Goal: Transaction & Acquisition: Purchase product/service

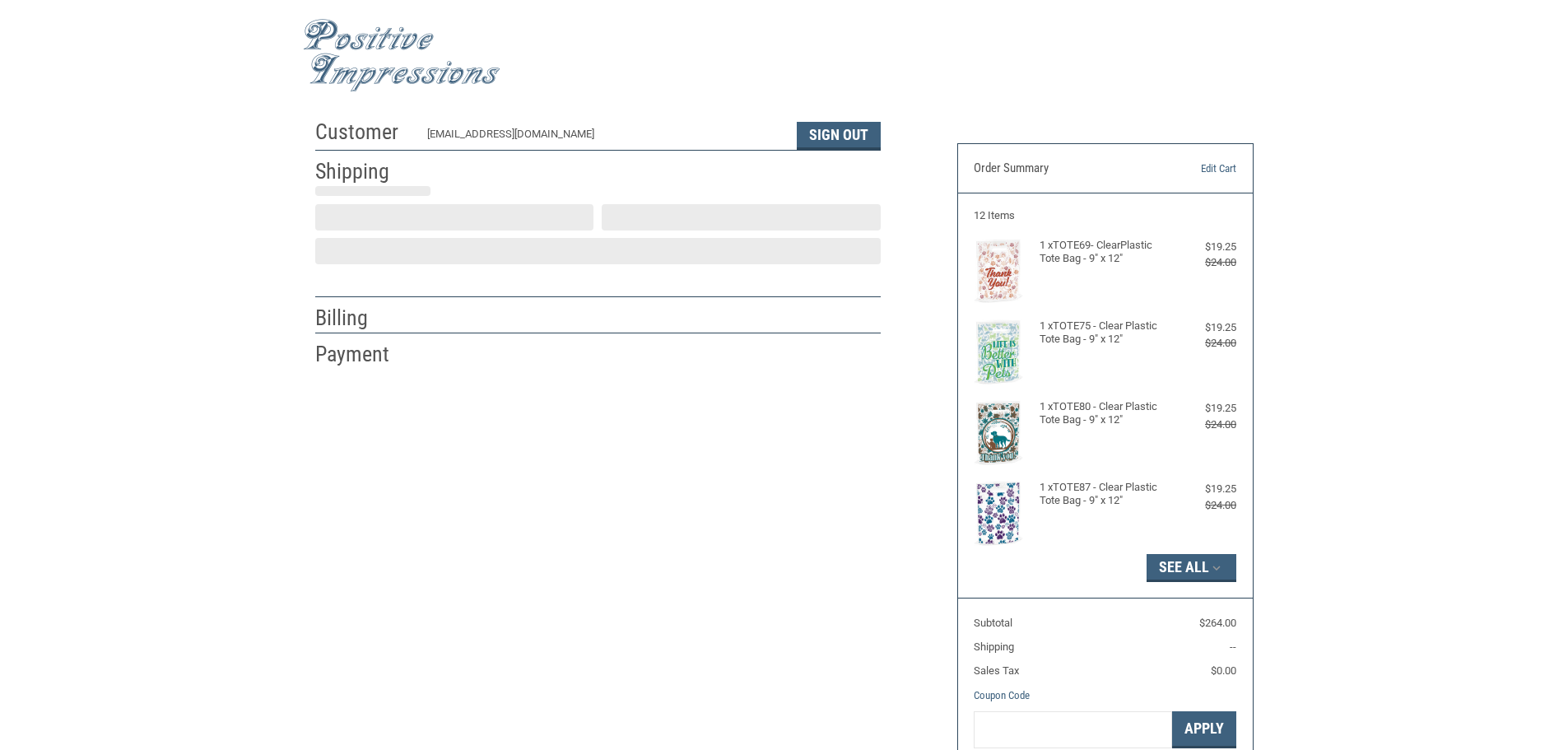
select select "US"
select select "TN"
type input "[PERSON_NAME]"
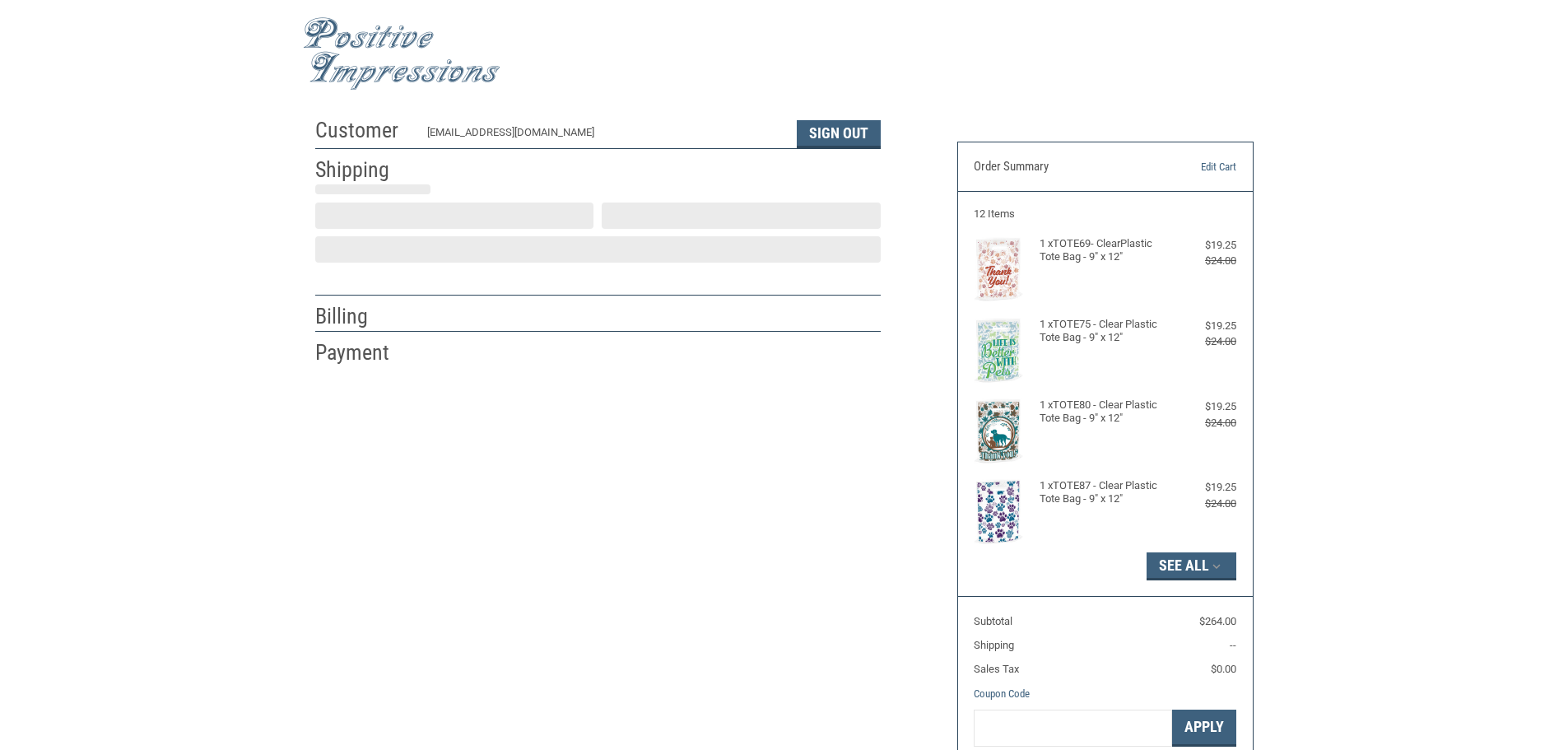
type input "[GEOGRAPHIC_DATA]"
type input "[STREET_ADDRESS]"
type input "[GEOGRAPHIC_DATA]"
select select "TN"
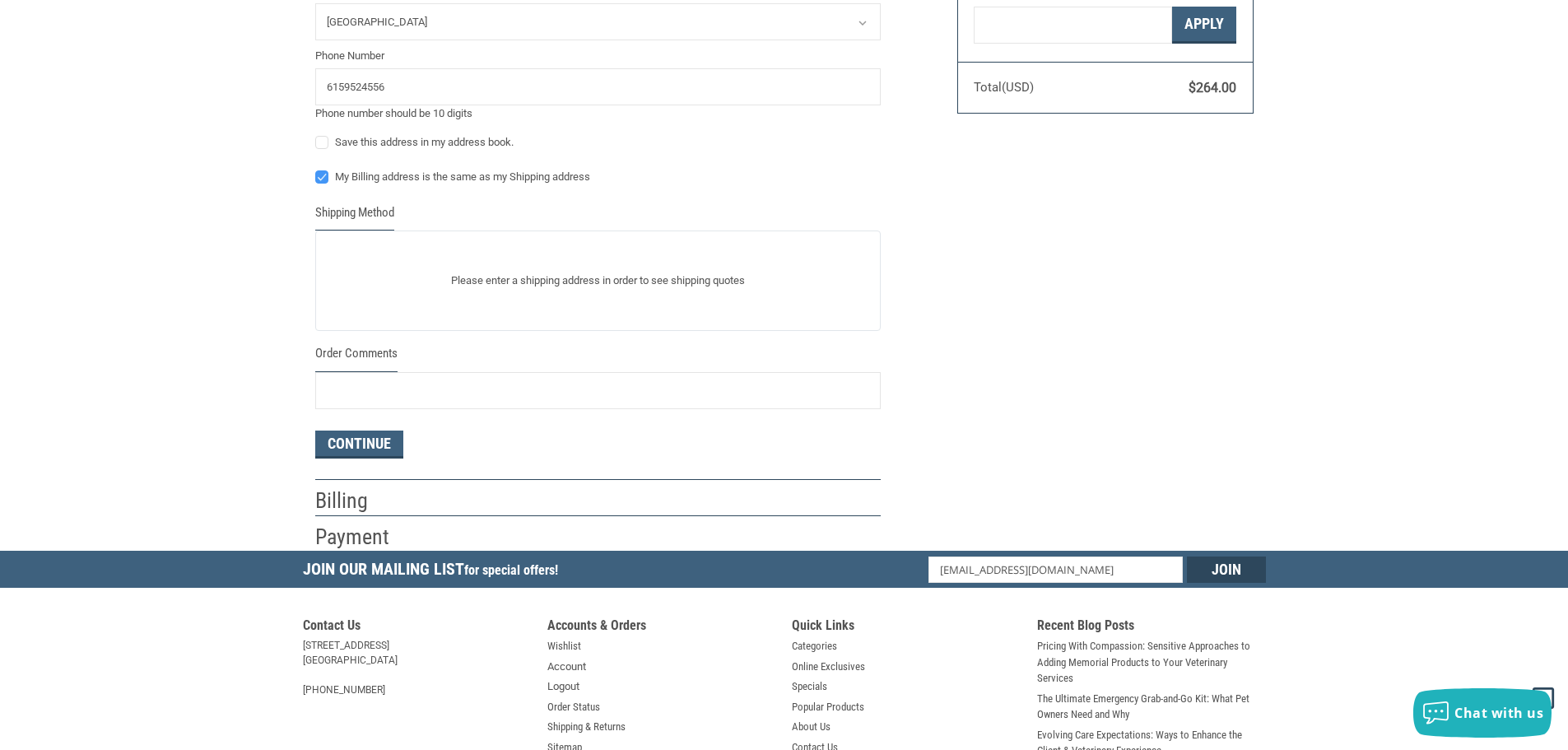
scroll to position [742, 0]
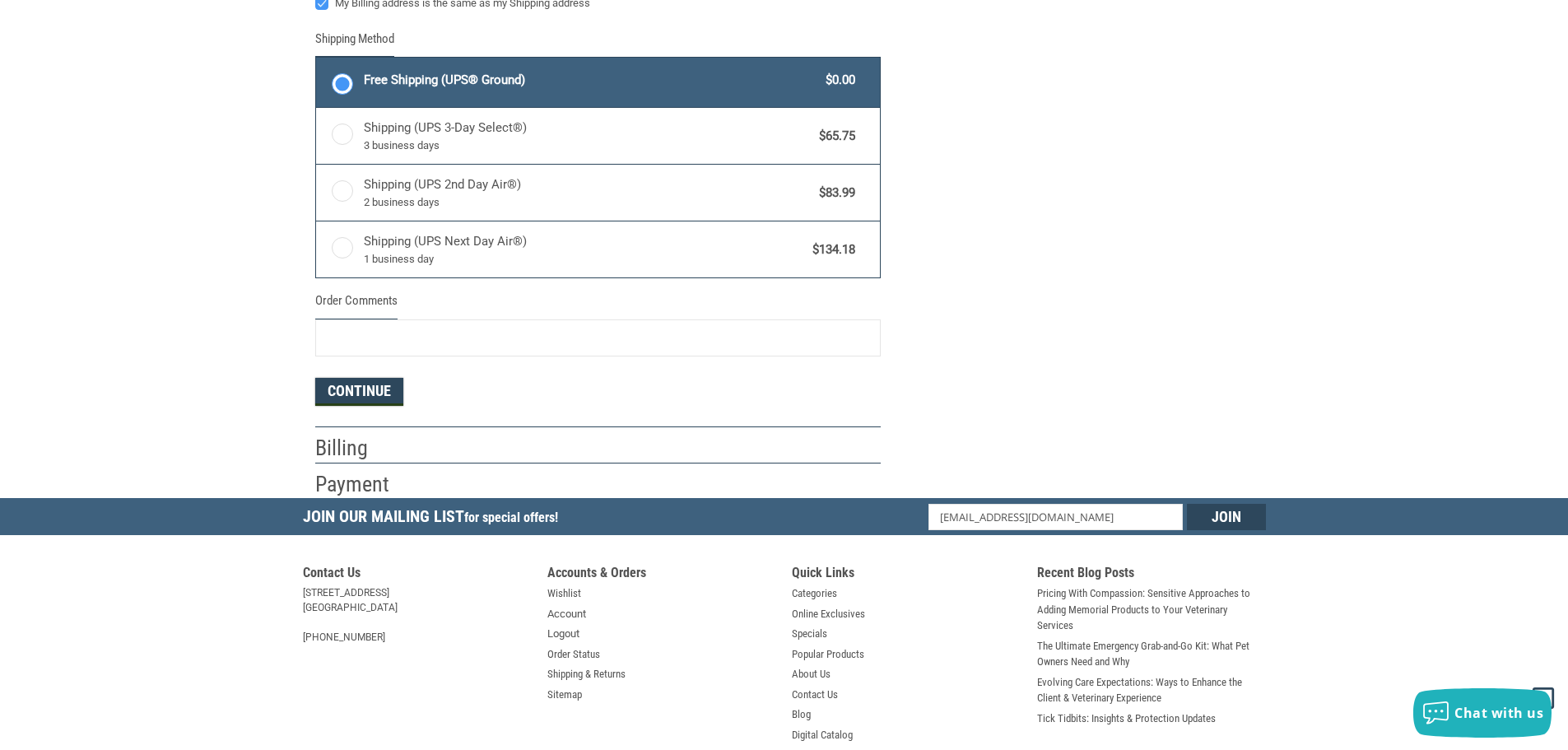
scroll to position [907, 0]
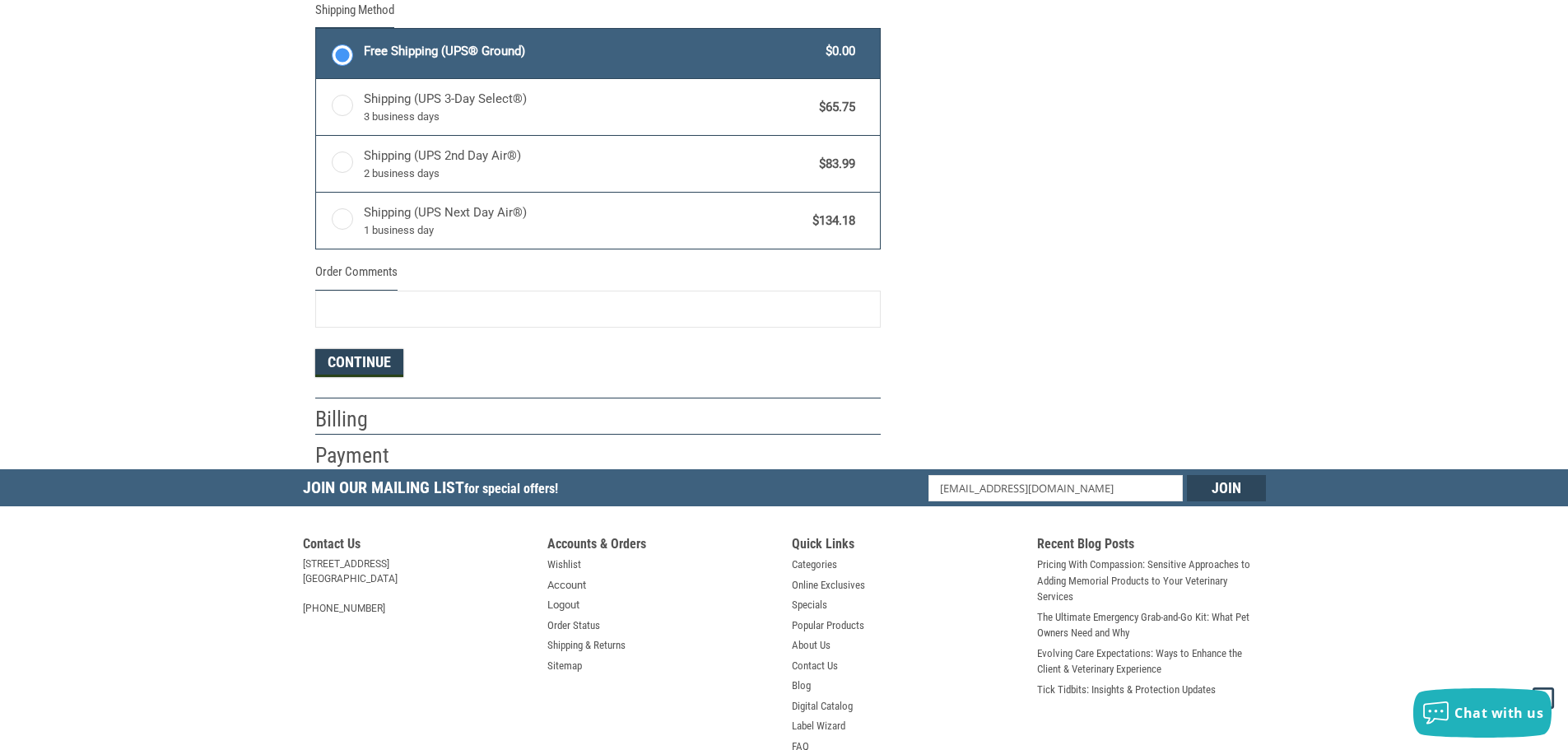
click at [374, 360] on button "Continue" at bounding box center [358, 363] width 88 height 28
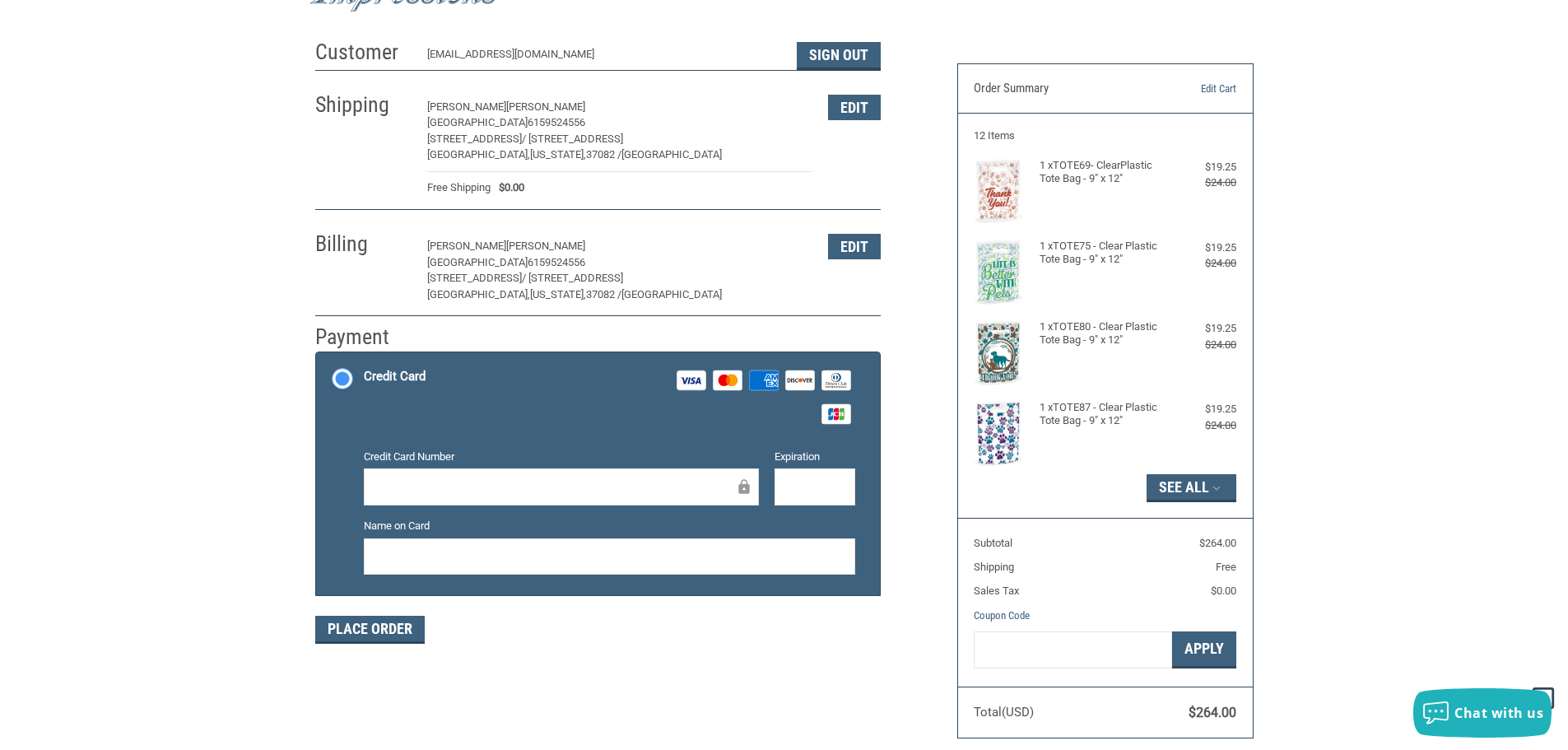
scroll to position [50, 0]
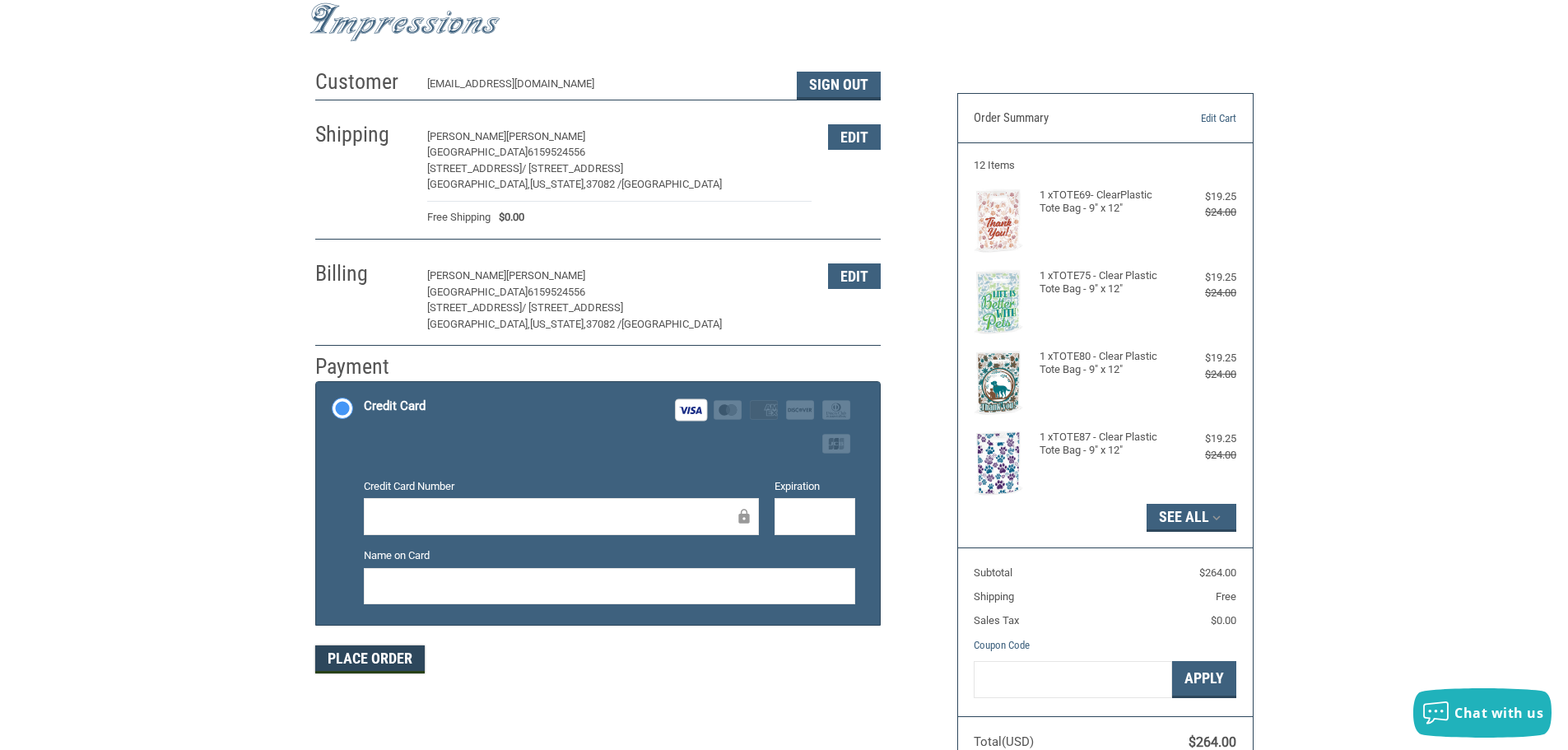
click at [405, 662] on button "Place Order" at bounding box center [370, 660] width 110 height 28
